Goal: Navigation & Orientation: Find specific page/section

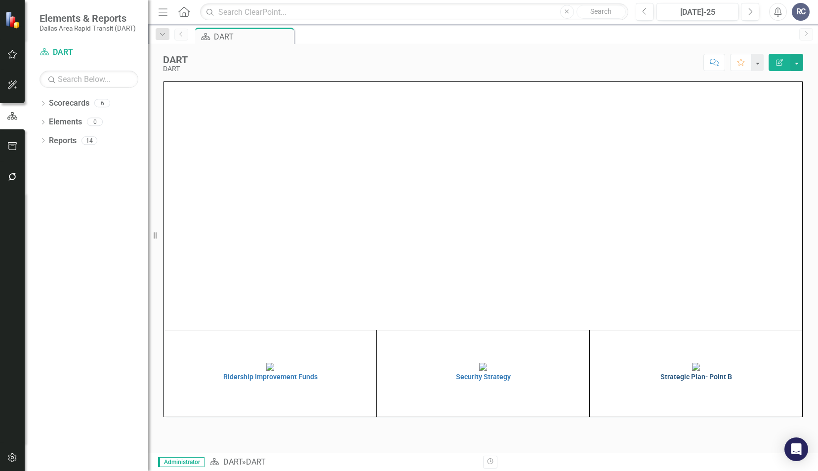
click at [700, 366] on img at bounding box center [696, 367] width 8 height 8
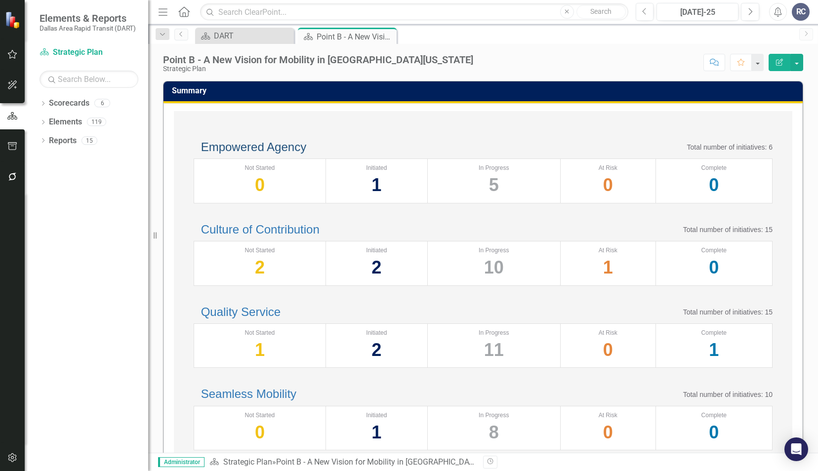
click at [254, 154] on link "Empowered Agency" at bounding box center [253, 146] width 105 height 13
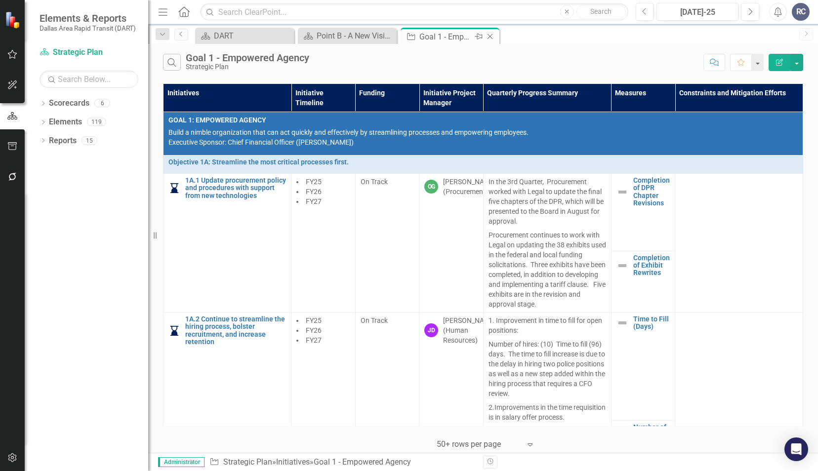
click at [491, 36] on icon "Close" at bounding box center [490, 37] width 10 height 8
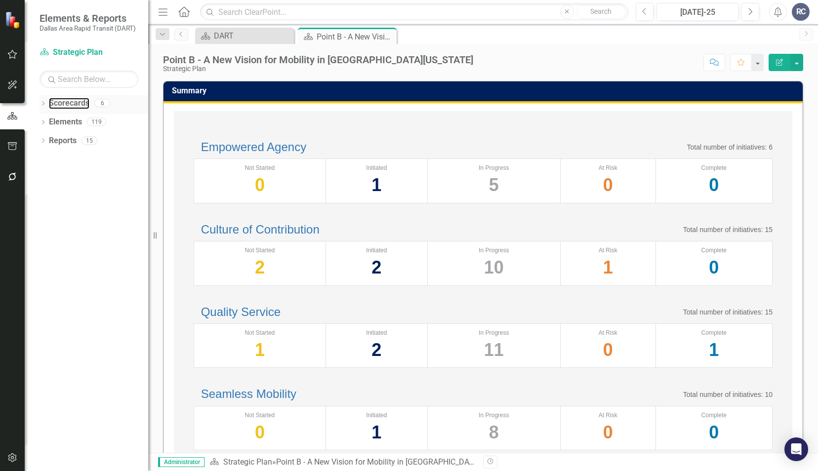
click at [49, 109] on link "Scorecards" at bounding box center [69, 103] width 40 height 11
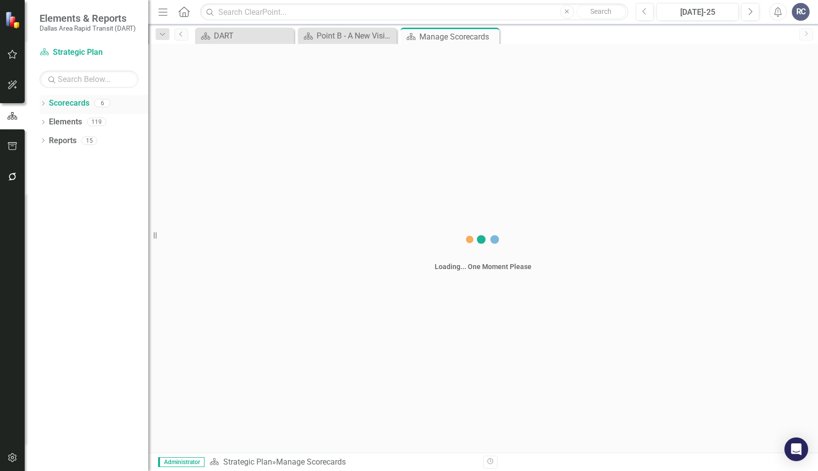
click at [41, 109] on div "Dropdown Scorecards 6" at bounding box center [93, 104] width 109 height 19
click at [42, 103] on icon "Dropdown" at bounding box center [42, 104] width 7 height 5
click at [48, 125] on div "Dropdown" at bounding box center [47, 122] width 7 height 8
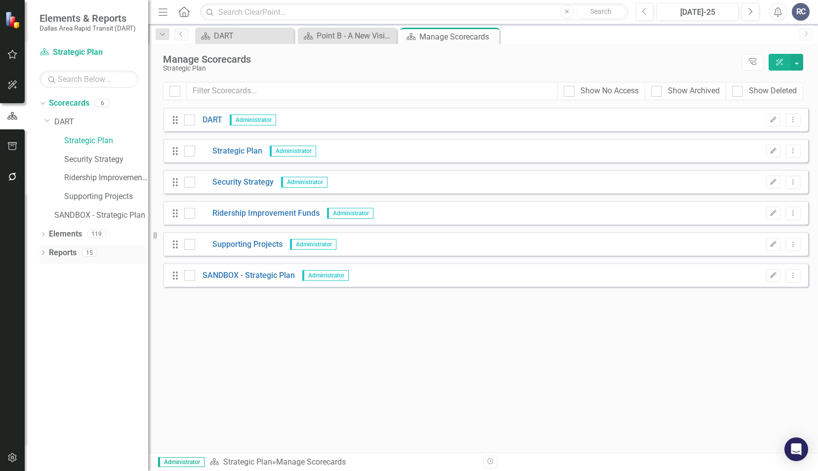
click at [41, 251] on icon "Dropdown" at bounding box center [42, 253] width 7 height 5
click at [50, 325] on icon "Dropdown" at bounding box center [47, 324] width 7 height 5
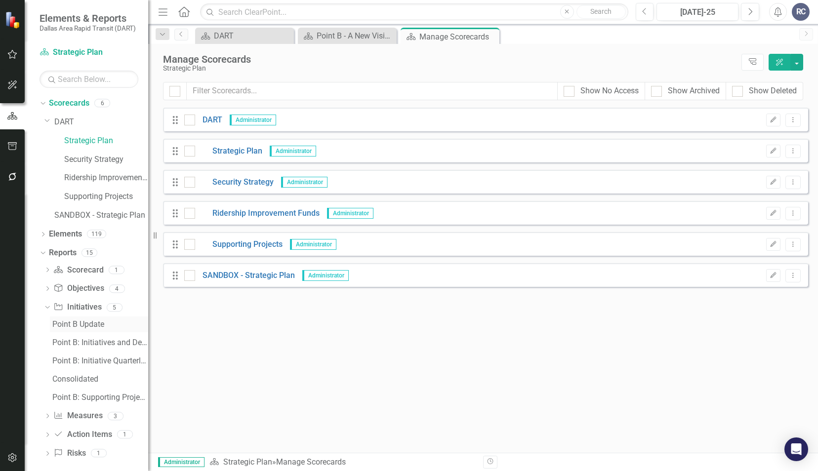
click at [76, 320] on div "Point B Update" at bounding box center [100, 324] width 96 height 9
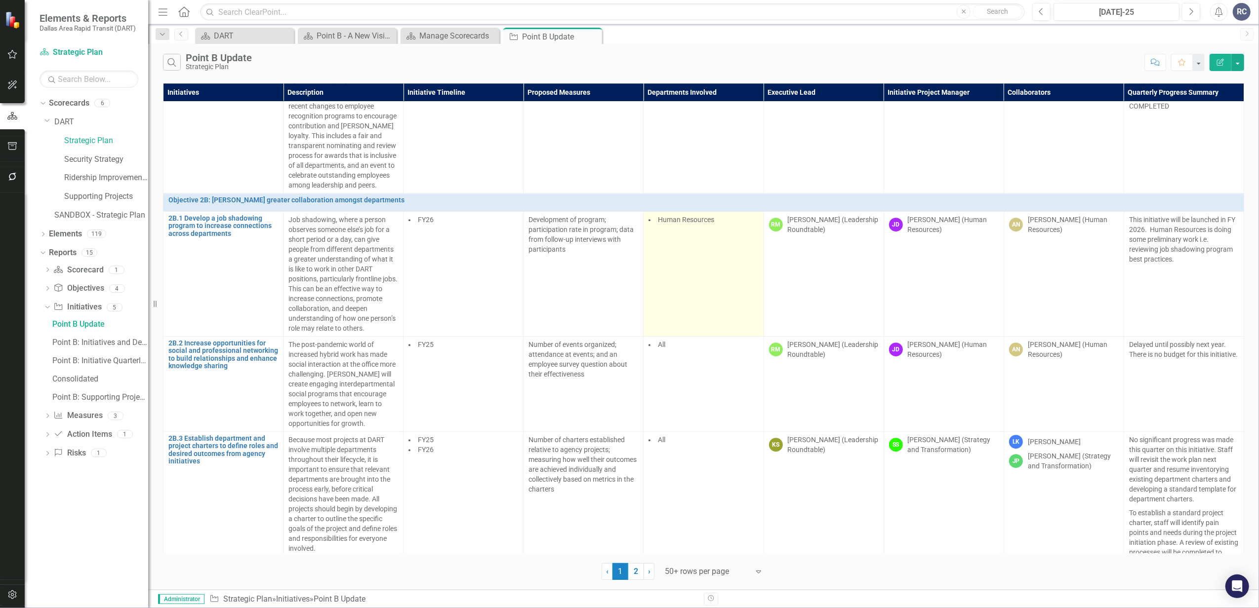
scroll to position [2831, 0]
